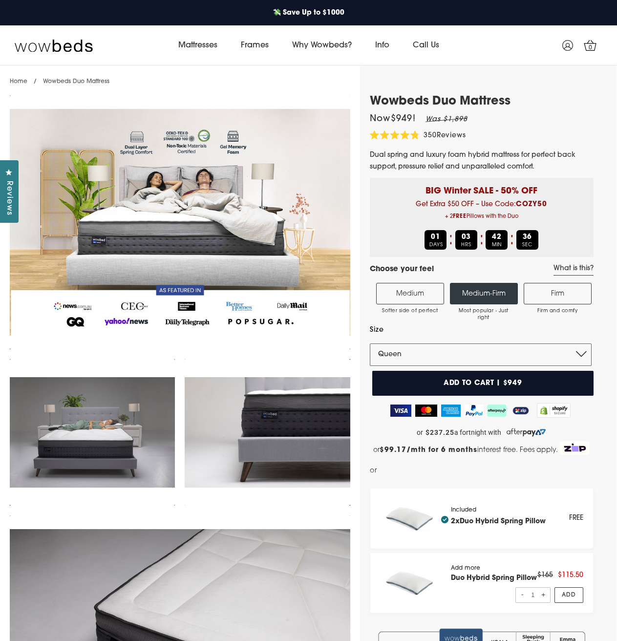
click at [415, 289] on label "Medium Softer side of perfect" at bounding box center [410, 294] width 68 height 22
click at [0, 0] on input "Medium Softer side of perfect" at bounding box center [0, 0] width 0 height 0
click at [433, 353] on select "Single King Single Double Queen King" at bounding box center [481, 355] width 222 height 22
click at [429, 336] on label "Size" at bounding box center [481, 330] width 222 height 12
click at [429, 344] on select "Single King Single Double Queen King" at bounding box center [481, 355] width 222 height 22
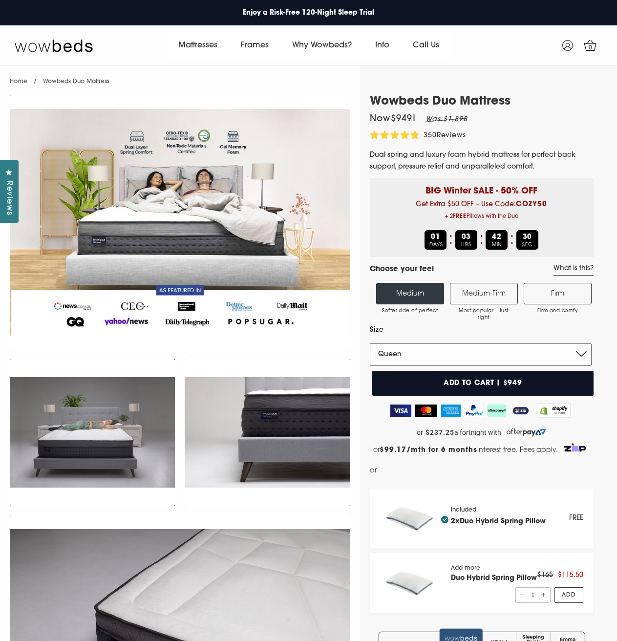
click at [431, 354] on select "Single King Single Double Queen King" at bounding box center [481, 355] width 222 height 22
click at [370, 344] on select "Single King Single Double Queen King" at bounding box center [481, 355] width 222 height 22
click at [410, 359] on select "Single King Single Double Queen King" at bounding box center [481, 355] width 222 height 22
select select "Queen"
click at [370, 344] on select "Single King Single Double Queen King" at bounding box center [481, 355] width 222 height 22
